Goal: Check status: Check status

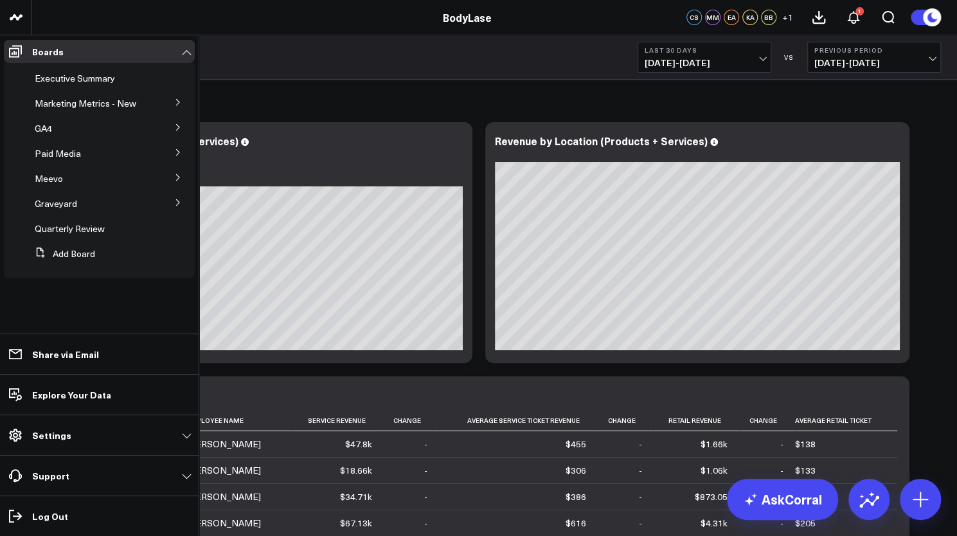
click at [170, 100] on button at bounding box center [177, 101] width 33 height 19
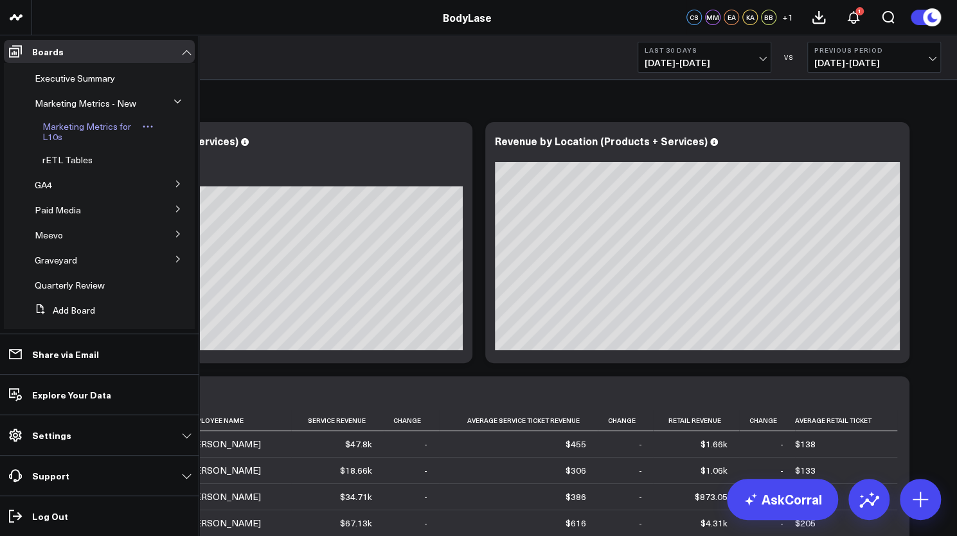
click at [78, 136] on span "Marketing Metrics for L10s" at bounding box center [86, 131] width 89 height 23
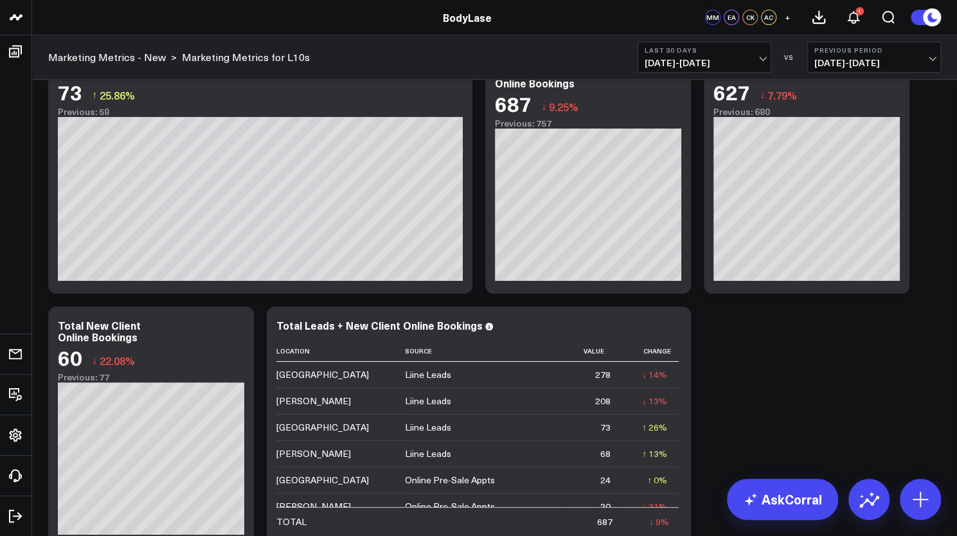
scroll to position [48, 0]
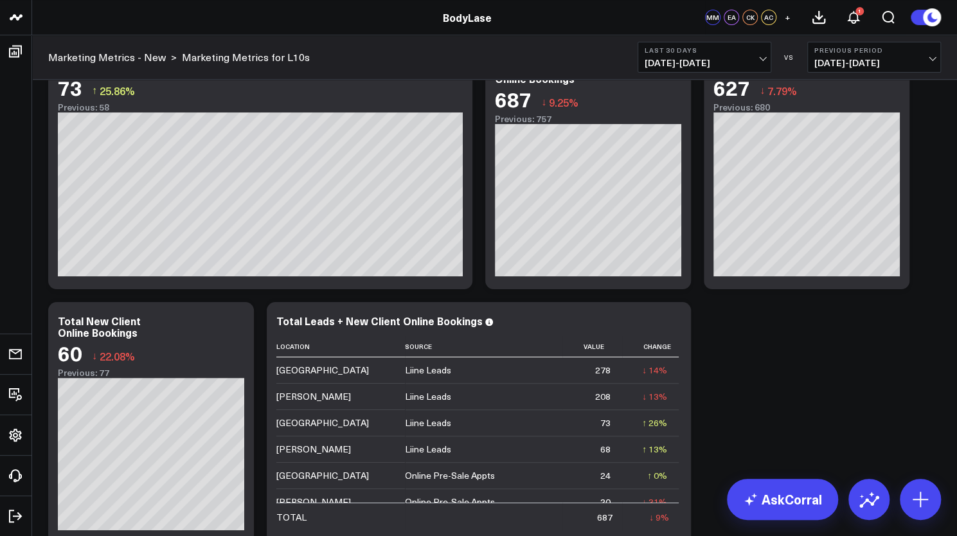
click at [736, 59] on span "[DATE] - [DATE]" at bounding box center [705, 63] width 120 height 10
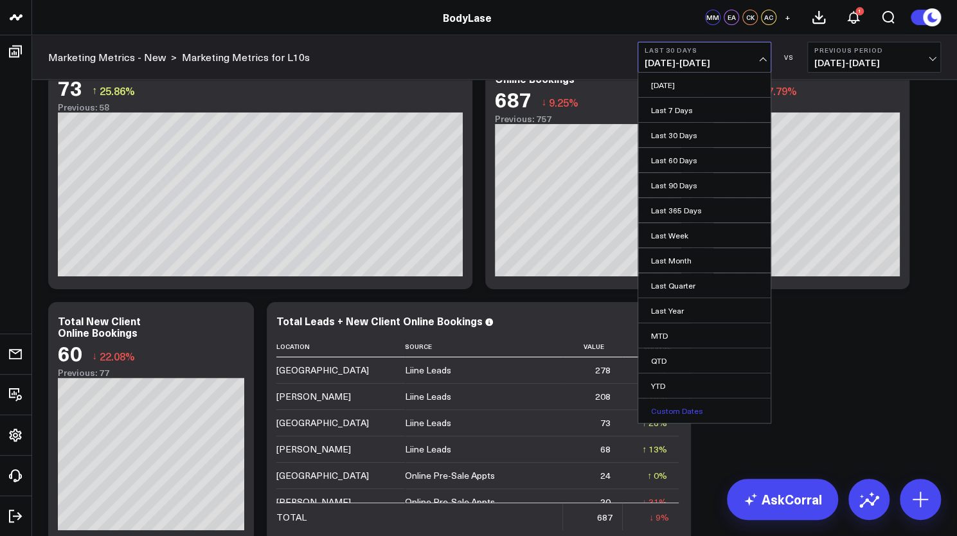
click at [677, 404] on link "Custom Dates" at bounding box center [704, 411] width 132 height 24
select select "7"
select select "2025"
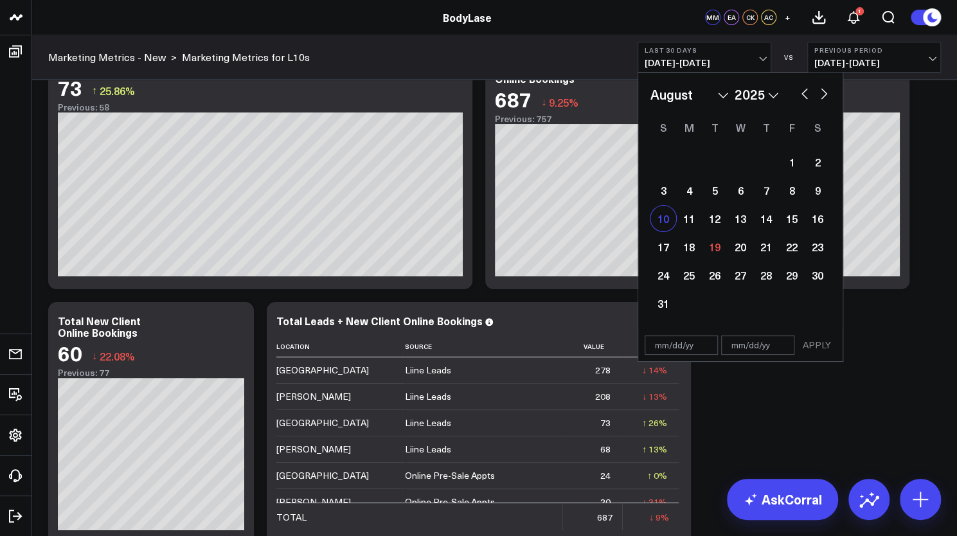
click at [667, 221] on div "10" at bounding box center [664, 219] width 26 height 26
type input "[DATE]"
select select "7"
select select "2025"
click at [678, 219] on div "11" at bounding box center [689, 219] width 26 height 26
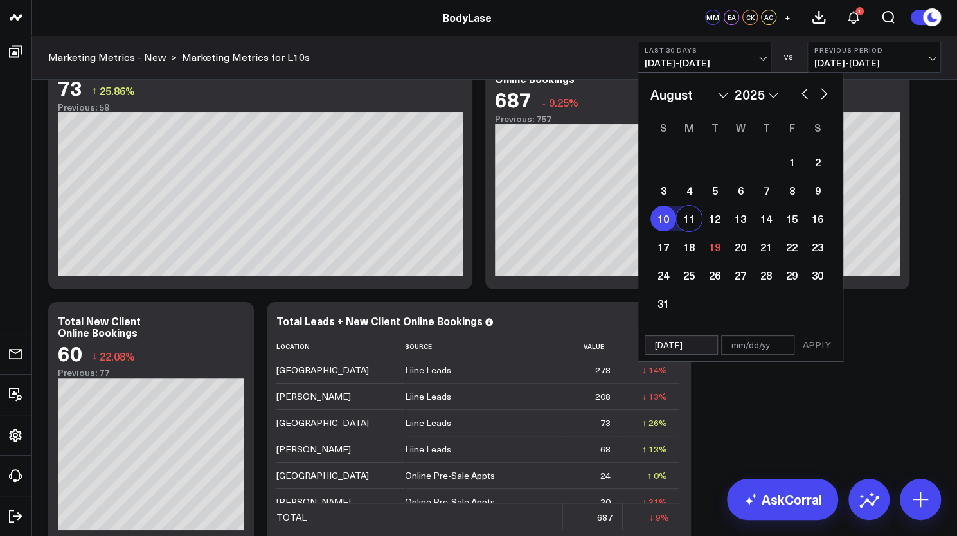
type input "[DATE]"
select select "7"
select select "2025"
click at [683, 217] on div "11" at bounding box center [689, 219] width 26 height 26
type input "[DATE]"
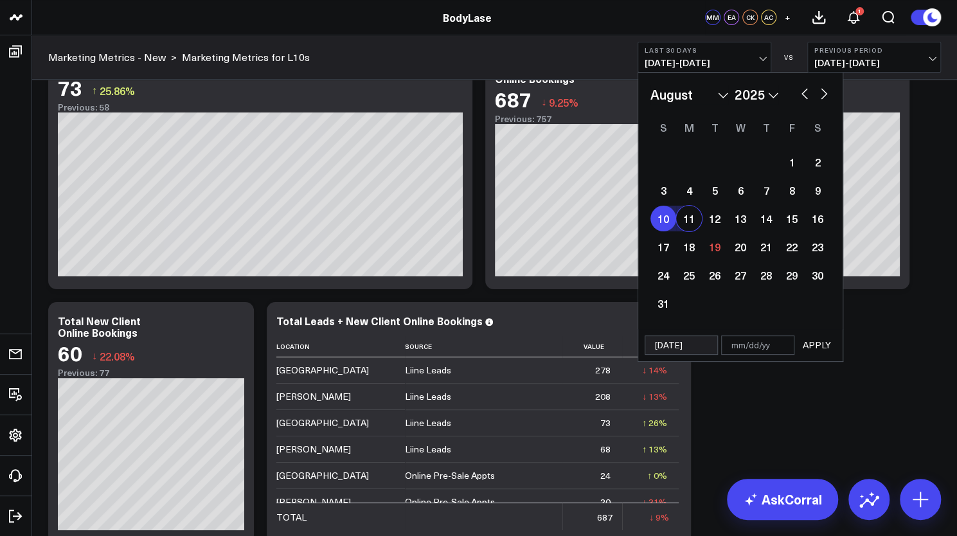
select select "7"
select select "2025"
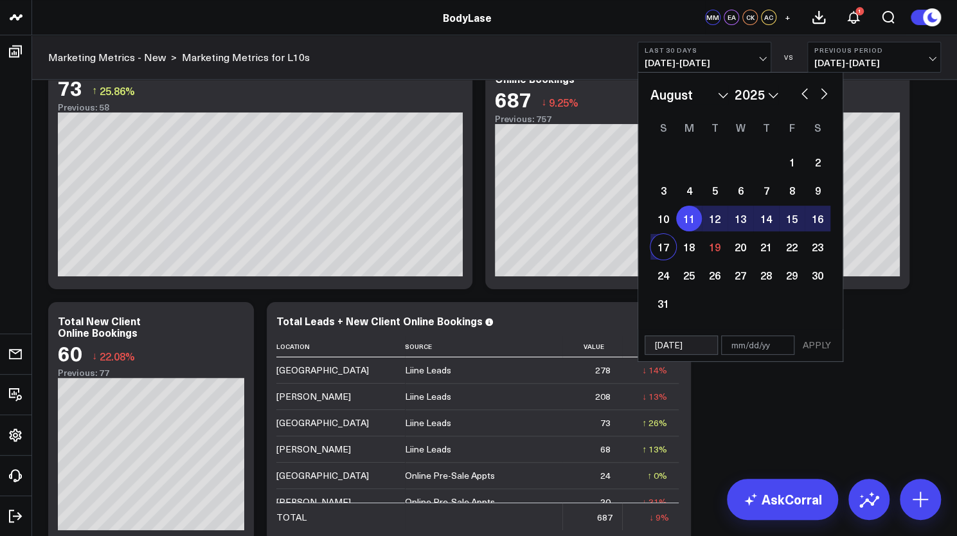
click at [665, 241] on div "17" at bounding box center [664, 247] width 26 height 26
type input "[DATE]"
select select "7"
select select "2025"
click at [820, 345] on button "APPLY" at bounding box center [817, 345] width 39 height 19
